Goal: Transaction & Acquisition: Purchase product/service

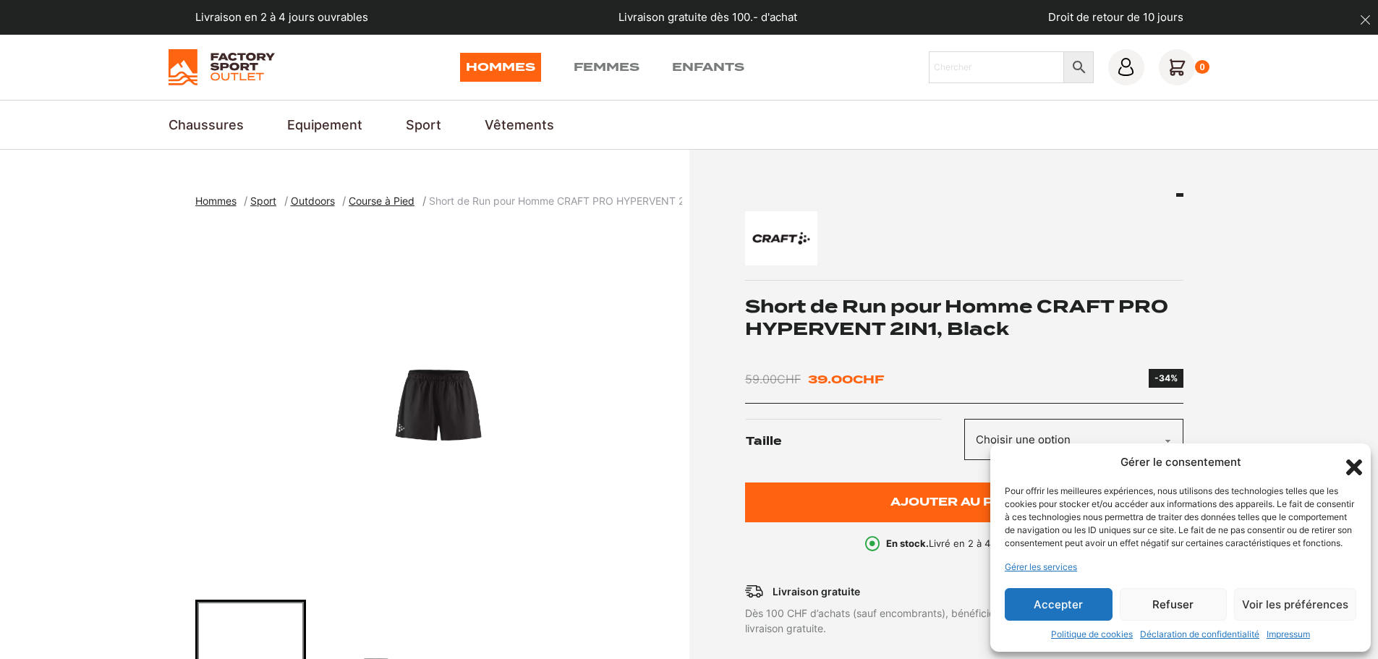
click at [1296, 292] on section "Hommes Sport Outdoors Course à Pied Short de Run pour Homme CRAFT PRO HYPERVENT…" at bounding box center [689, 543] width 1378 height 787
click at [1351, 455] on icon "Fermer la boîte de dialogue" at bounding box center [1353, 467] width 25 height 25
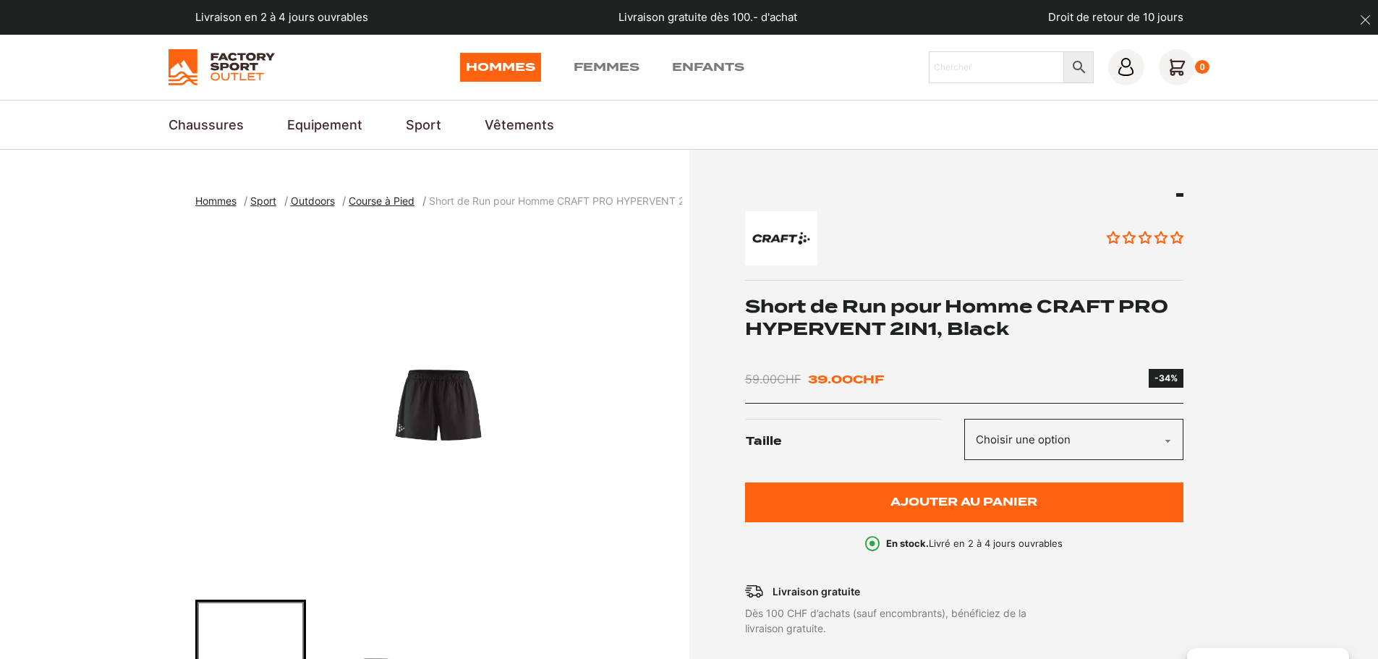
click at [1103, 431] on select "Choisir une option M" at bounding box center [1073, 439] width 219 height 41
select select "M"
click at [964, 419] on select "Choisir une option M" at bounding box center [1073, 439] width 219 height 41
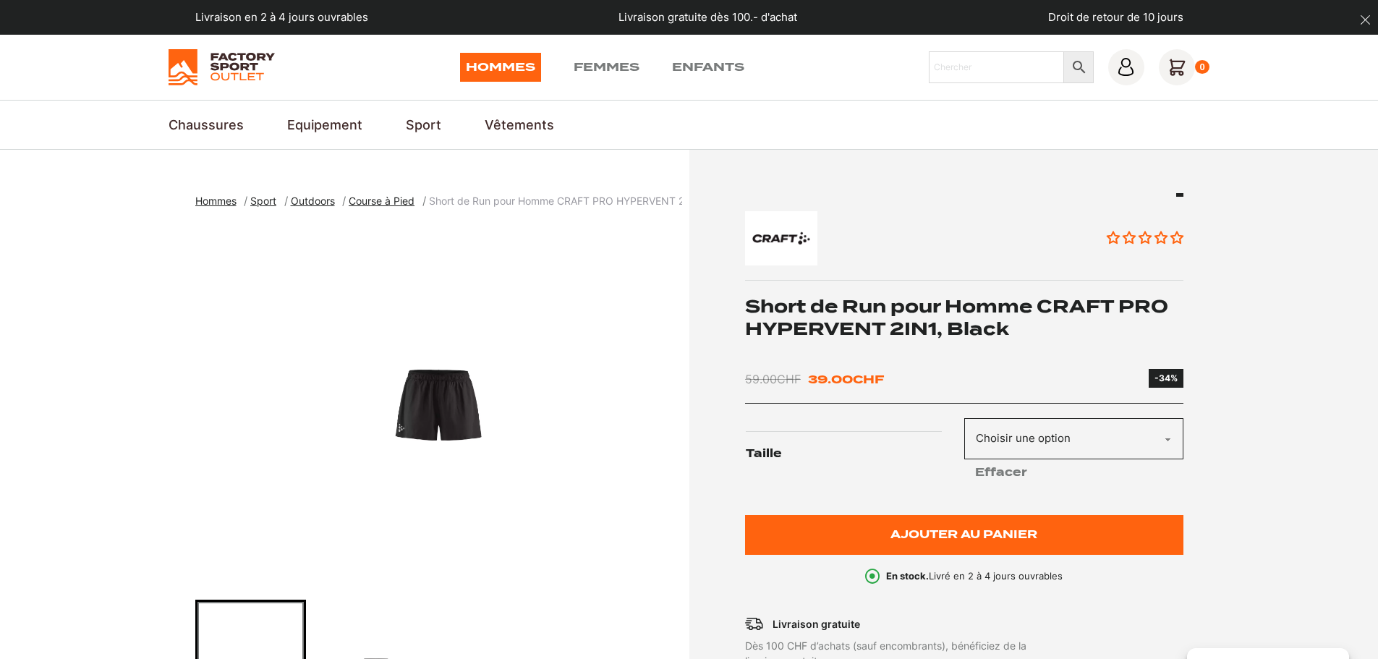
click at [1284, 291] on section "Hommes Sport Outdoors Course à Pied Short de Run pour Homme CRAFT PRO HYPERVENT…" at bounding box center [689, 559] width 1378 height 819
click at [966, 59] on input "Chercher" at bounding box center [996, 67] width 135 height 32
type input "hypervent"
